Goal: Transaction & Acquisition: Subscribe to service/newsletter

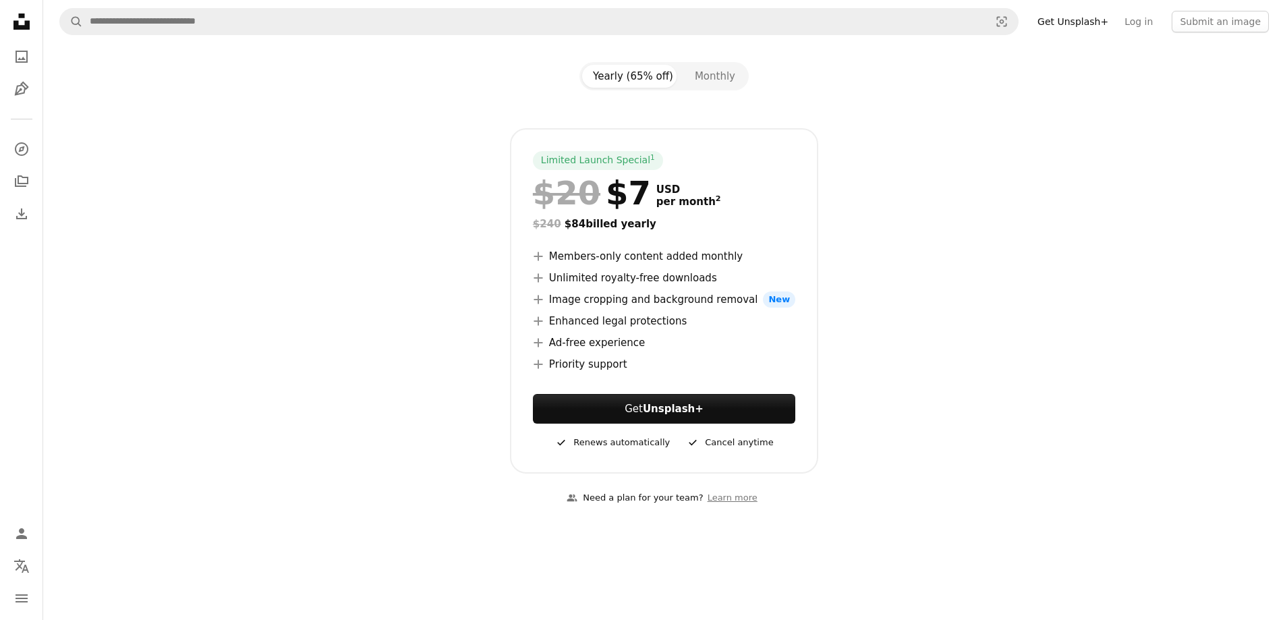
scroll to position [135, 0]
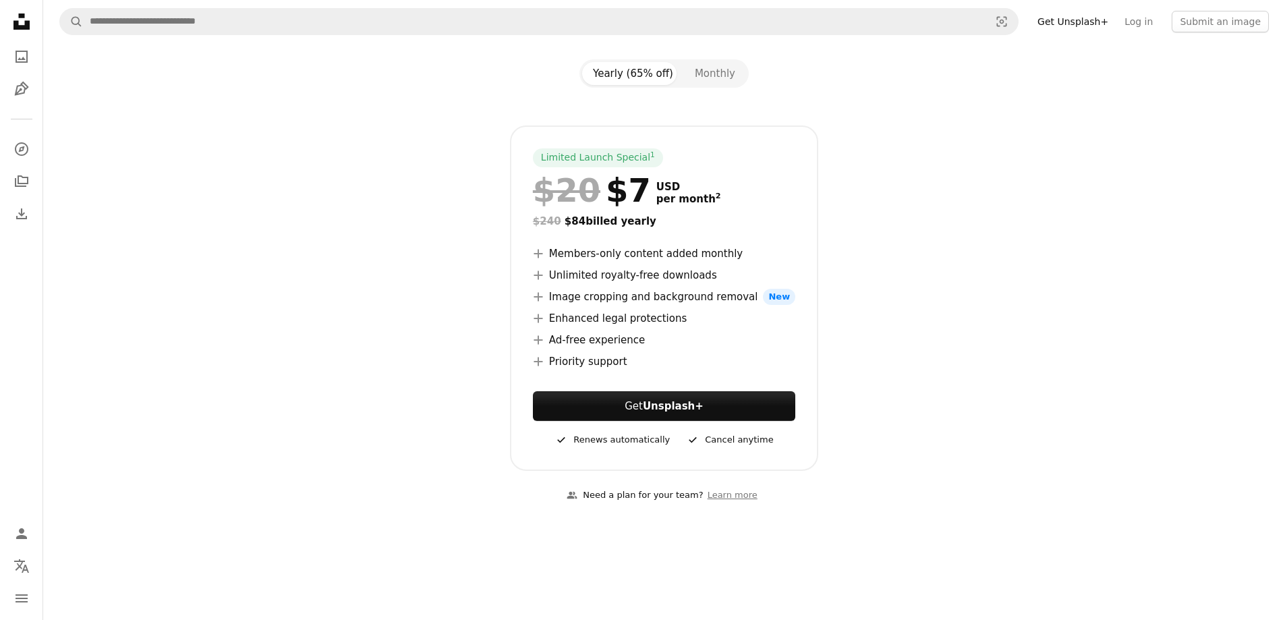
click at [703, 59] on div "Yearly (65% off) Monthly" at bounding box center [663, 73] width 169 height 28
click at [708, 69] on button "Monthly" at bounding box center [715, 73] width 62 height 23
click at [622, 77] on button "Yearly (65% off)" at bounding box center [633, 73] width 102 height 23
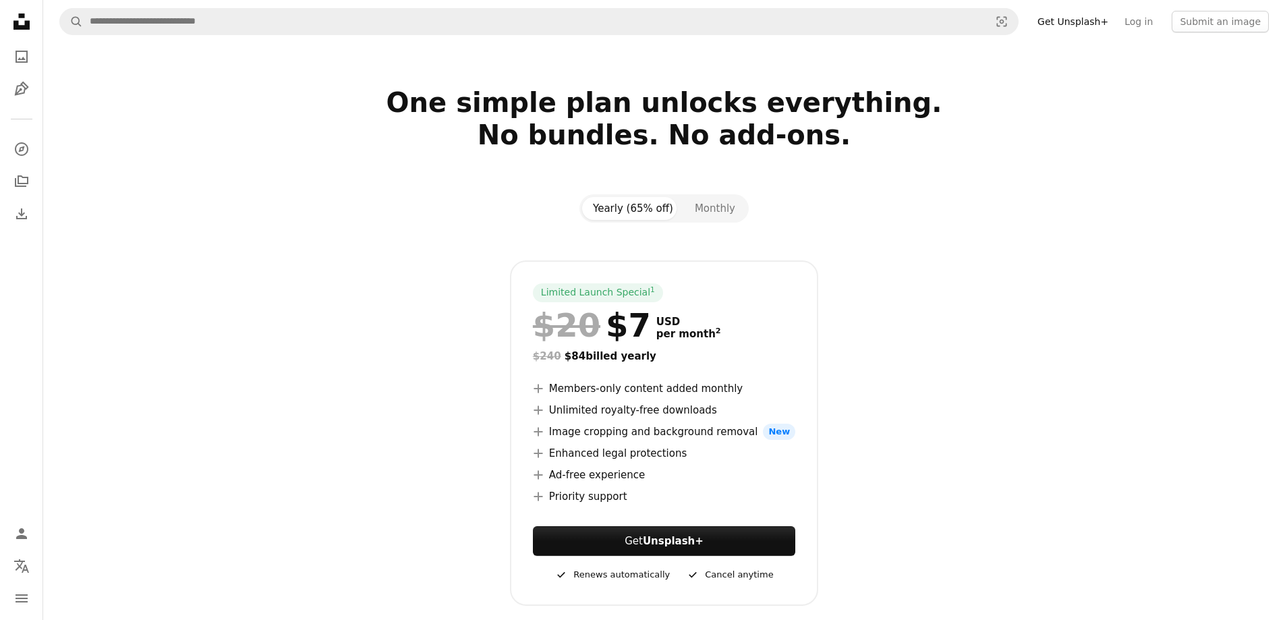
click at [25, 19] on icon "Unsplash logo Unsplash Home" at bounding box center [21, 21] width 27 height 27
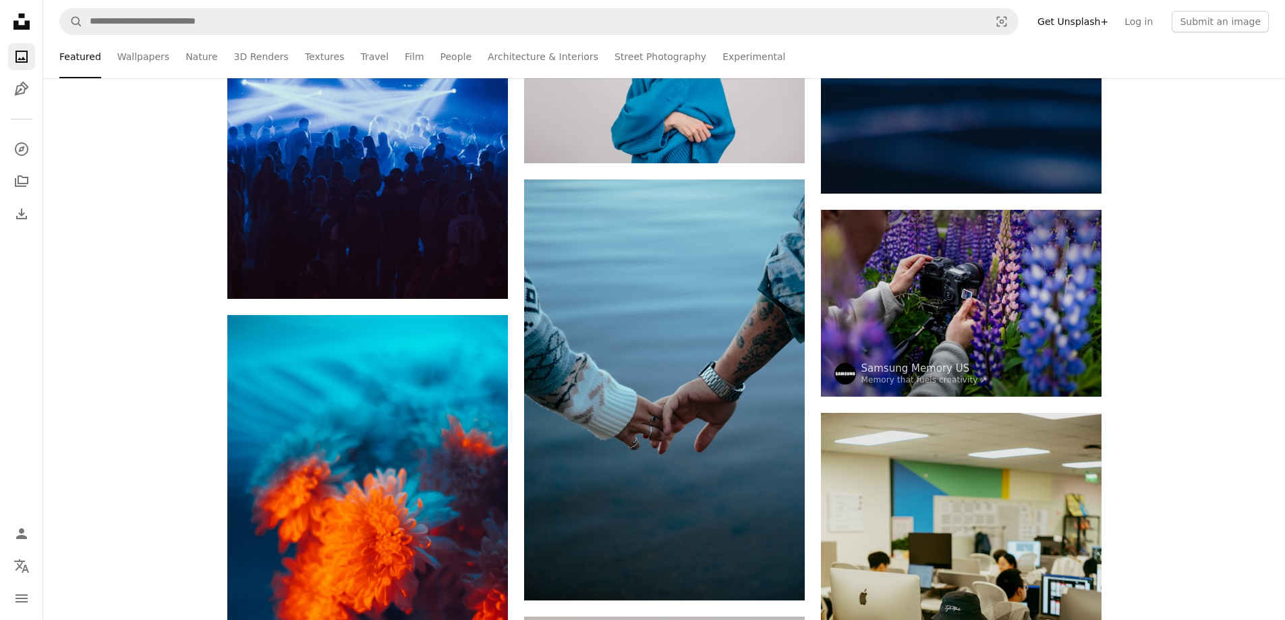
scroll to position [809, 0]
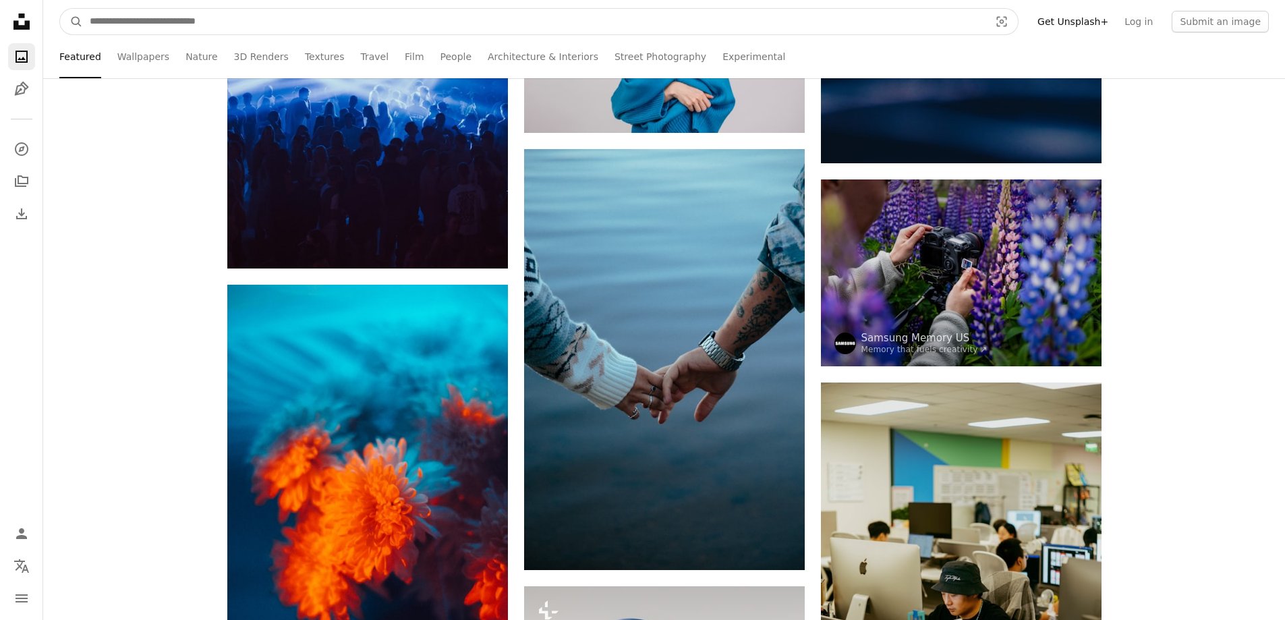
click at [221, 24] on input "Find visuals sitewide" at bounding box center [534, 22] width 902 height 26
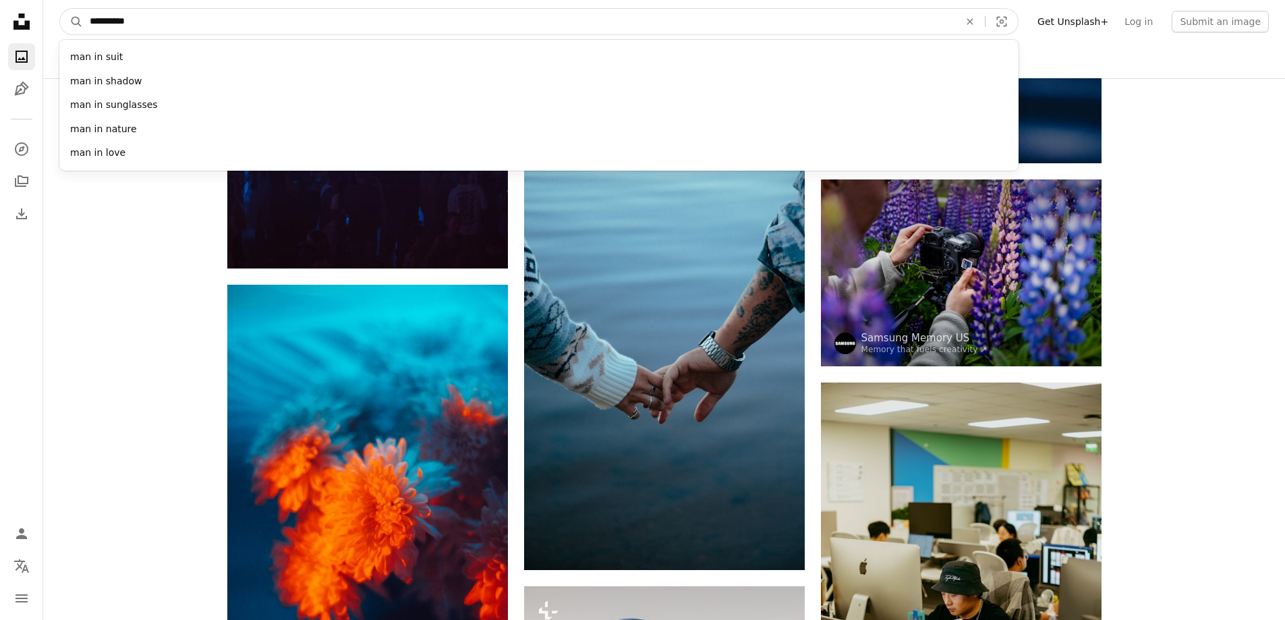
type input "**********"
click button "A magnifying glass" at bounding box center [71, 22] width 23 height 26
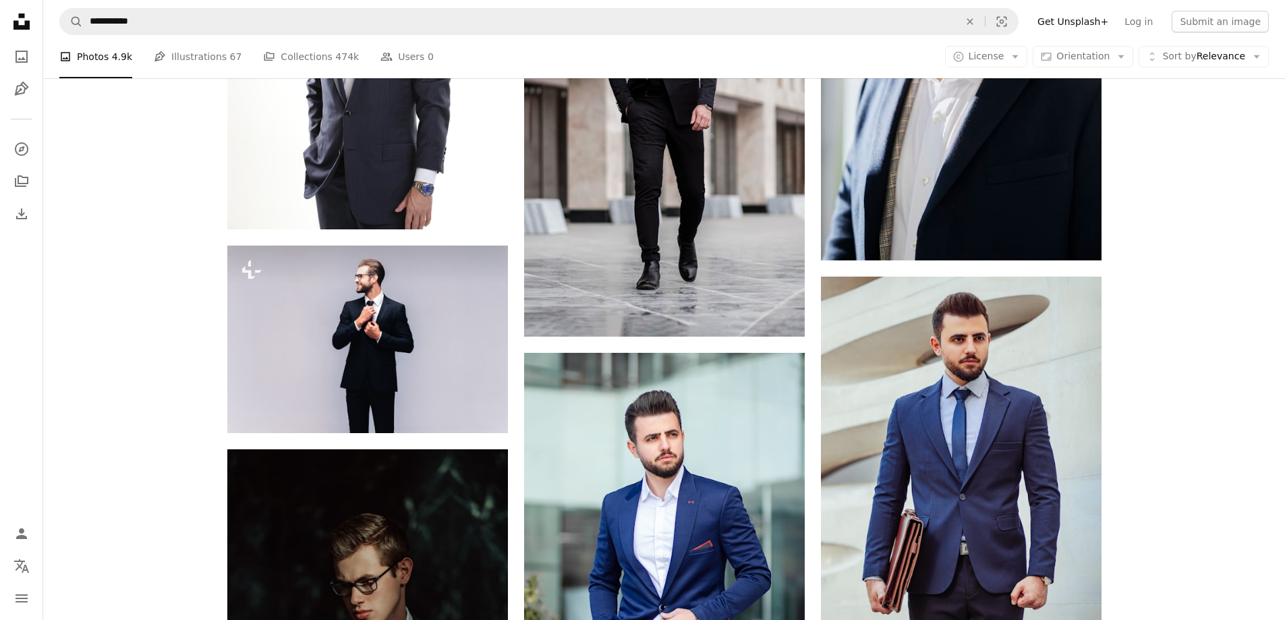
scroll to position [1349, 0]
